Goal: Entertainment & Leisure: Consume media (video, audio)

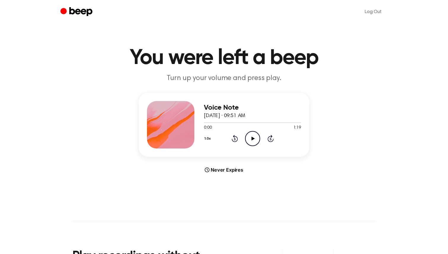
click at [248, 138] on icon "Play Audio" at bounding box center [252, 138] width 15 height 15
click at [246, 141] on icon "Play Audio" at bounding box center [252, 138] width 15 height 15
click at [255, 135] on icon "Play Audio" at bounding box center [252, 138] width 15 height 15
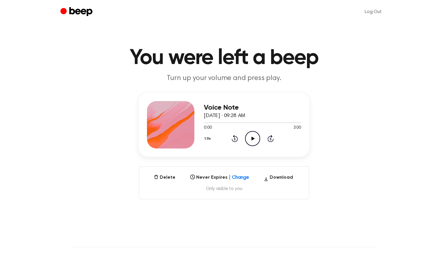
click at [255, 134] on icon "Play Audio" at bounding box center [252, 138] width 15 height 15
